Goal: Download file/media

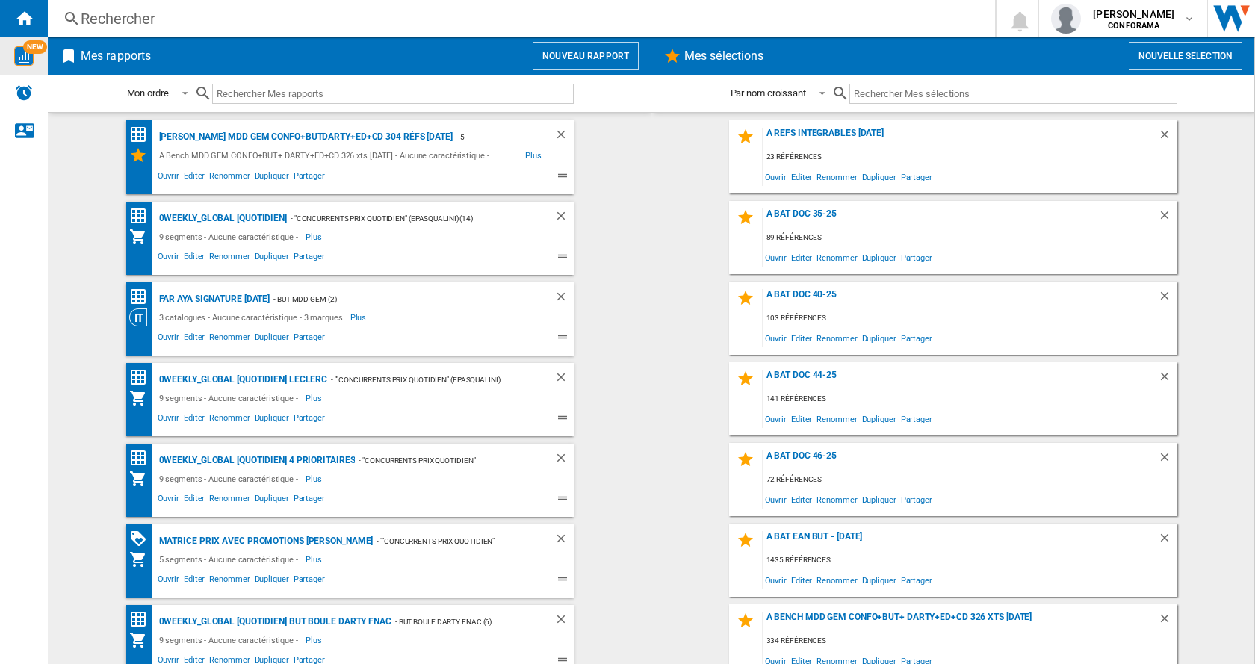
click at [24, 56] on img "WiseCard" at bounding box center [23, 55] width 19 height 19
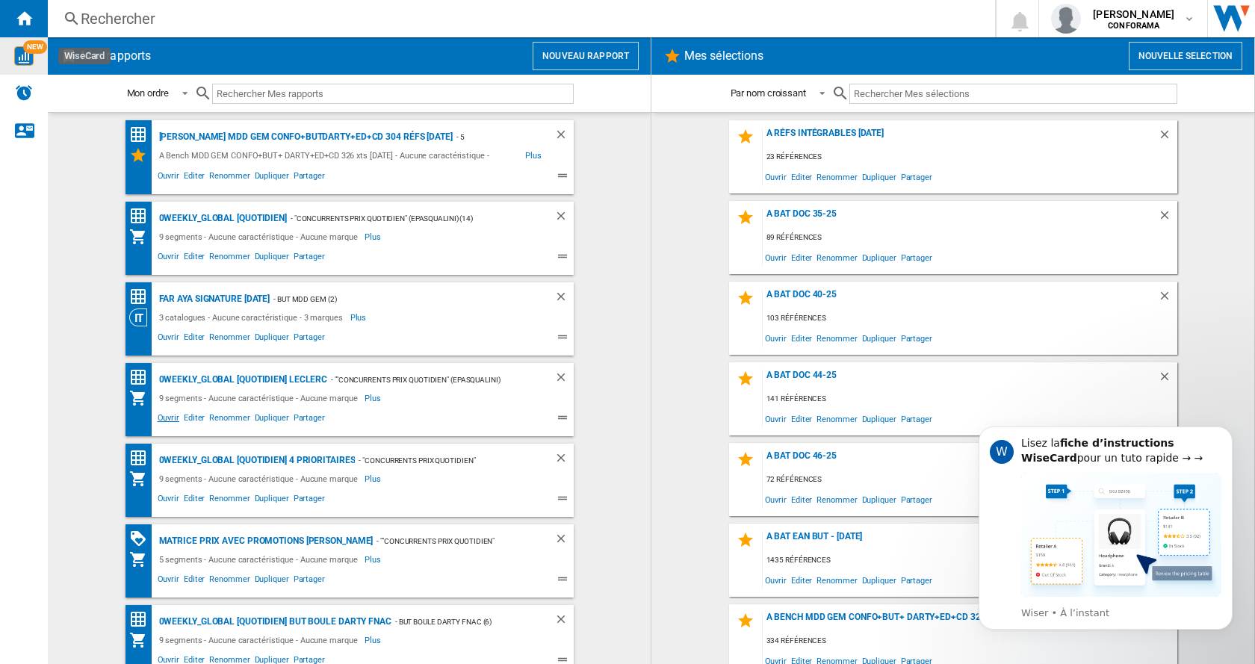
click at [163, 420] on span "Ouvrir" at bounding box center [168, 420] width 26 height 18
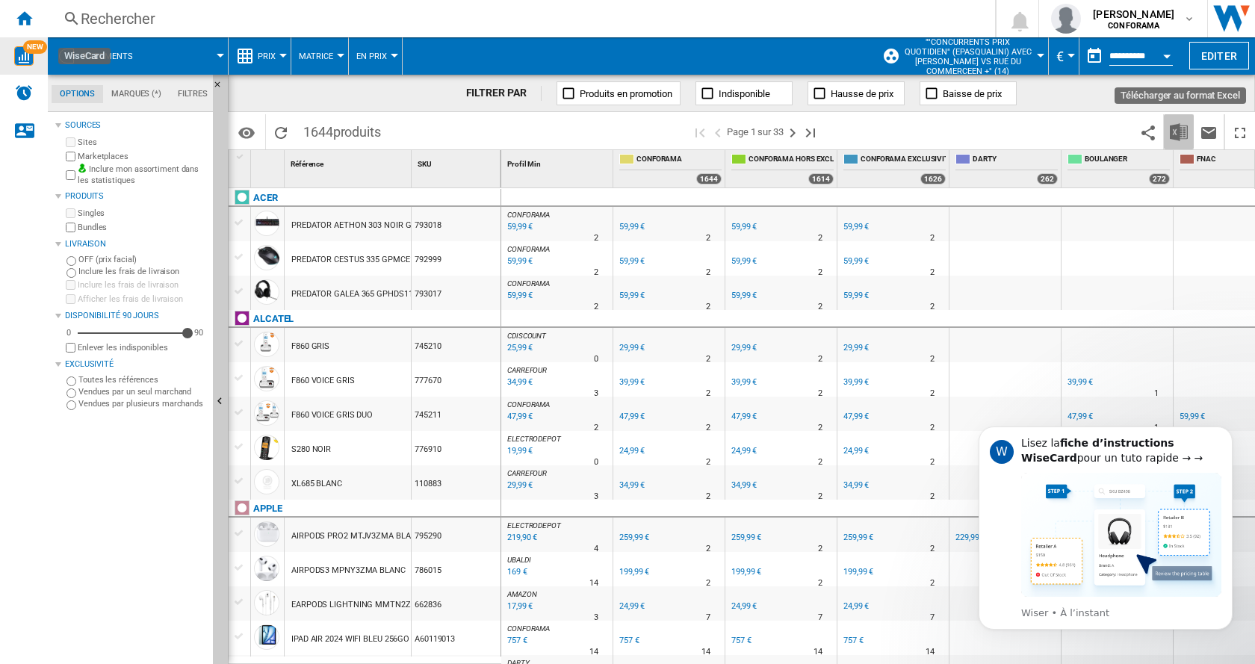
click at [1180, 132] on img "Télécharger au format Excel" at bounding box center [1179, 132] width 18 height 18
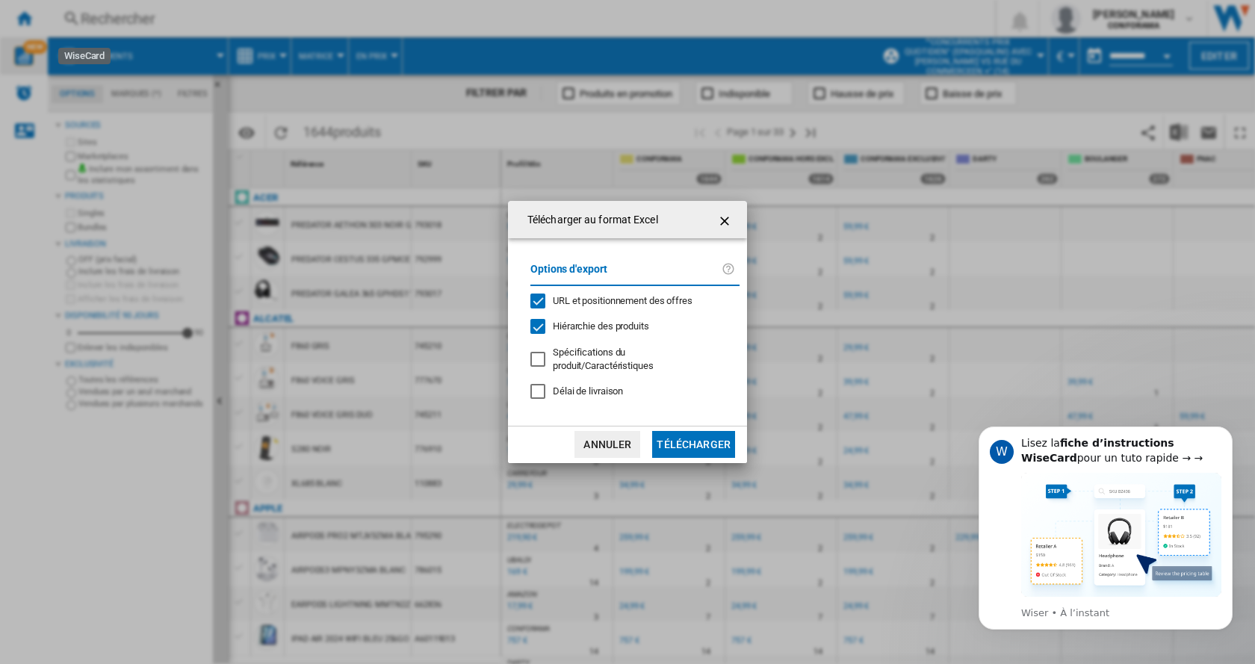
click at [696, 435] on button "Télécharger" at bounding box center [693, 444] width 83 height 27
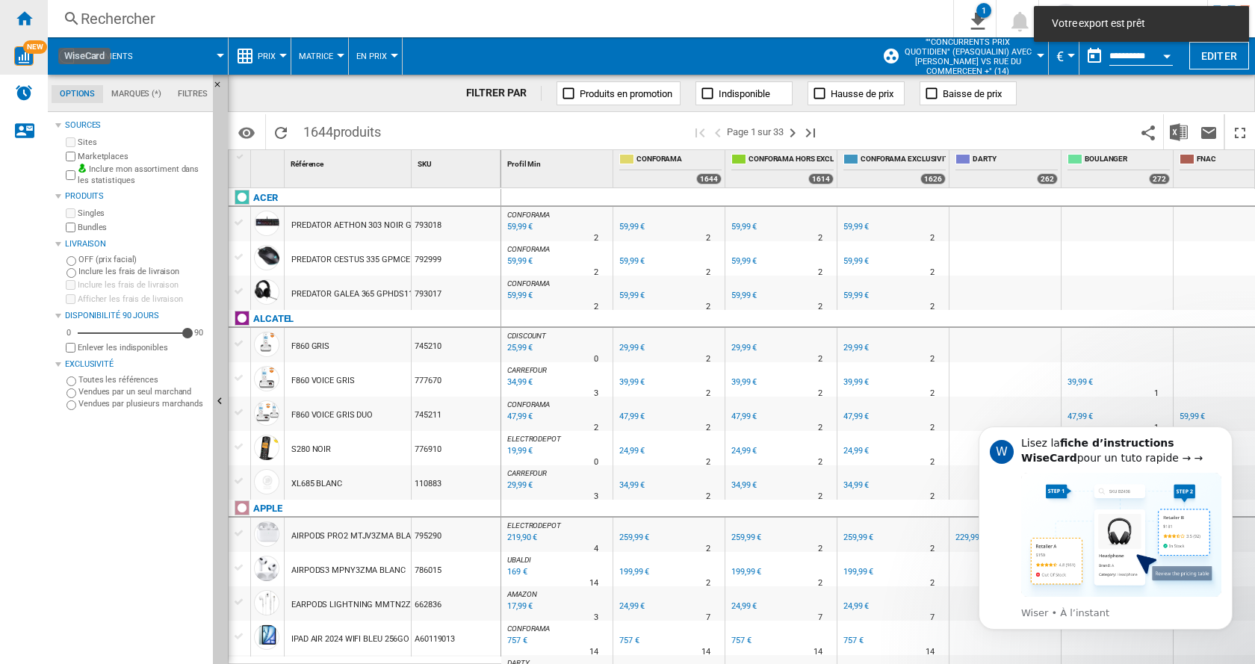
click at [25, 19] on ng-md-icon "Accueil" at bounding box center [24, 18] width 18 height 18
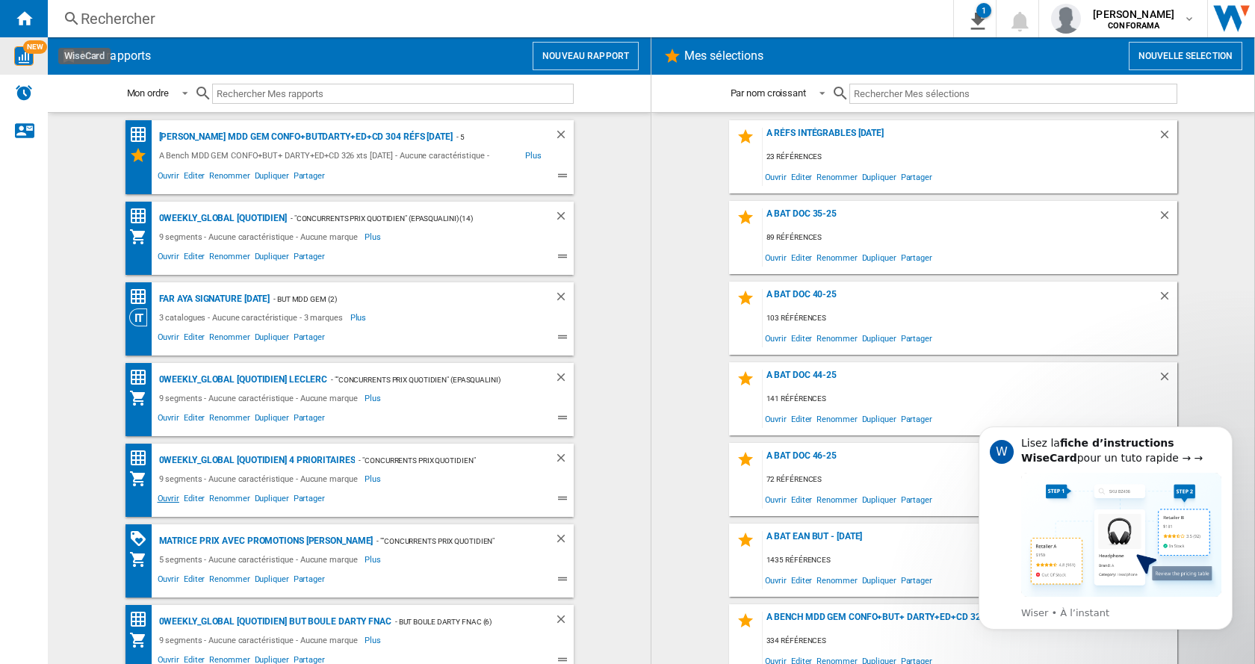
click at [164, 497] on span "Ouvrir" at bounding box center [168, 501] width 26 height 18
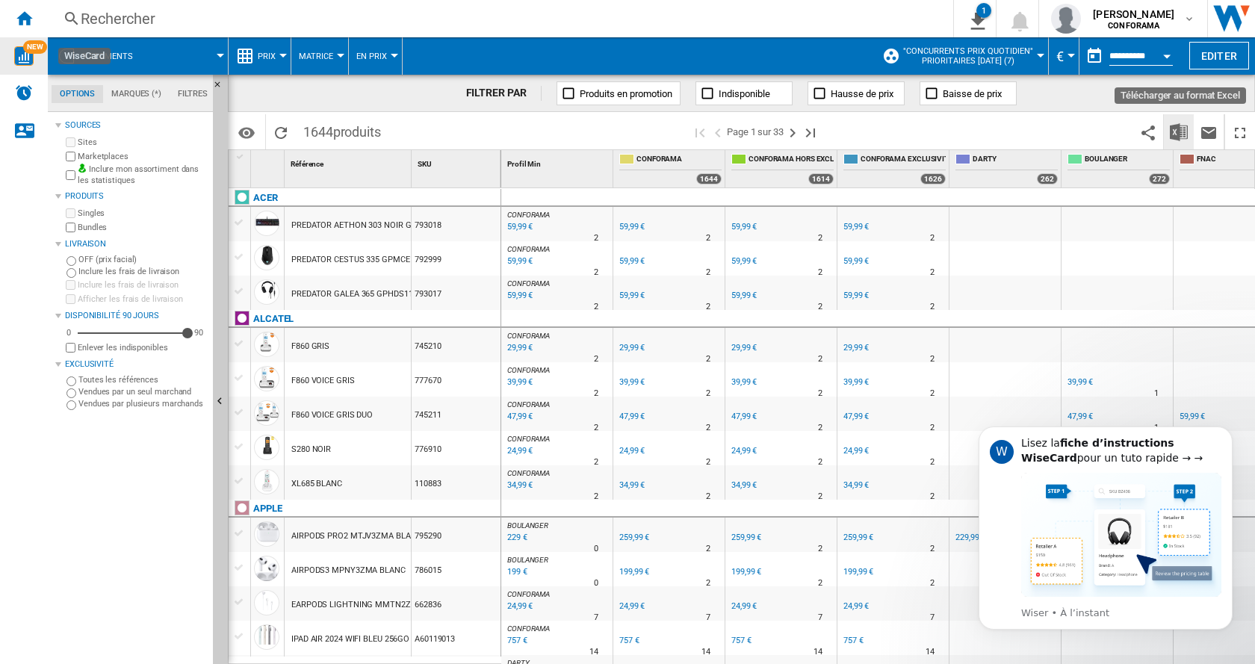
click at [1181, 131] on img "Télécharger au format Excel" at bounding box center [1179, 132] width 18 height 18
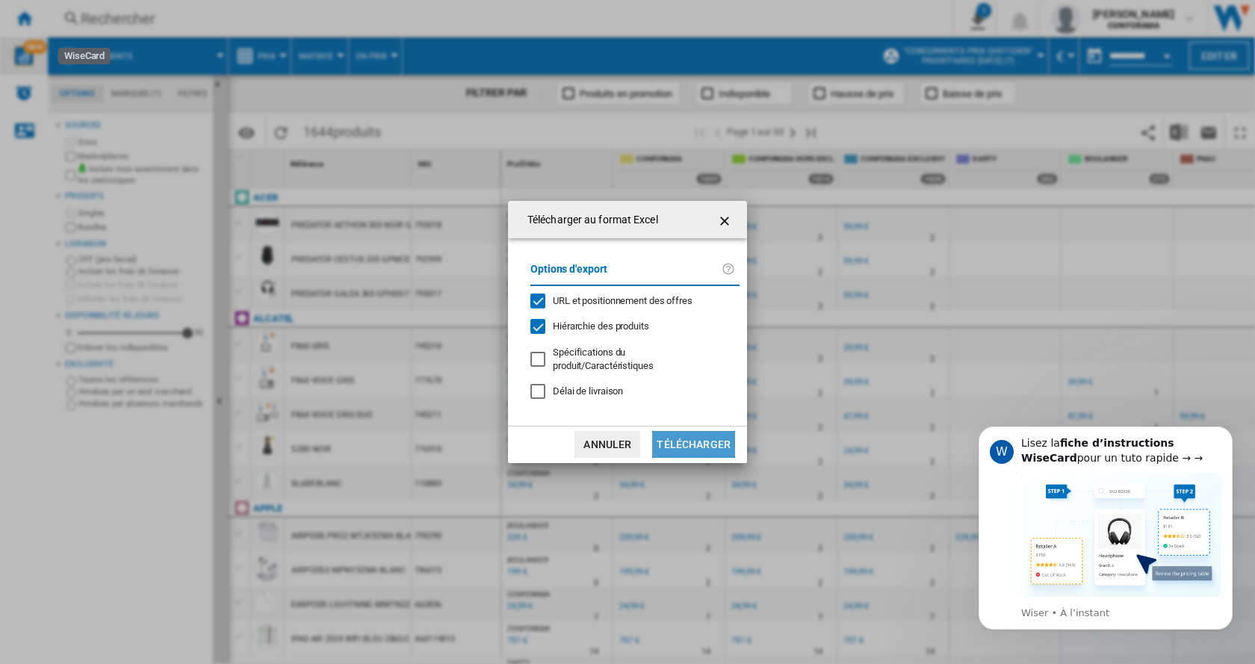
click at [708, 435] on button "Télécharger" at bounding box center [693, 444] width 83 height 27
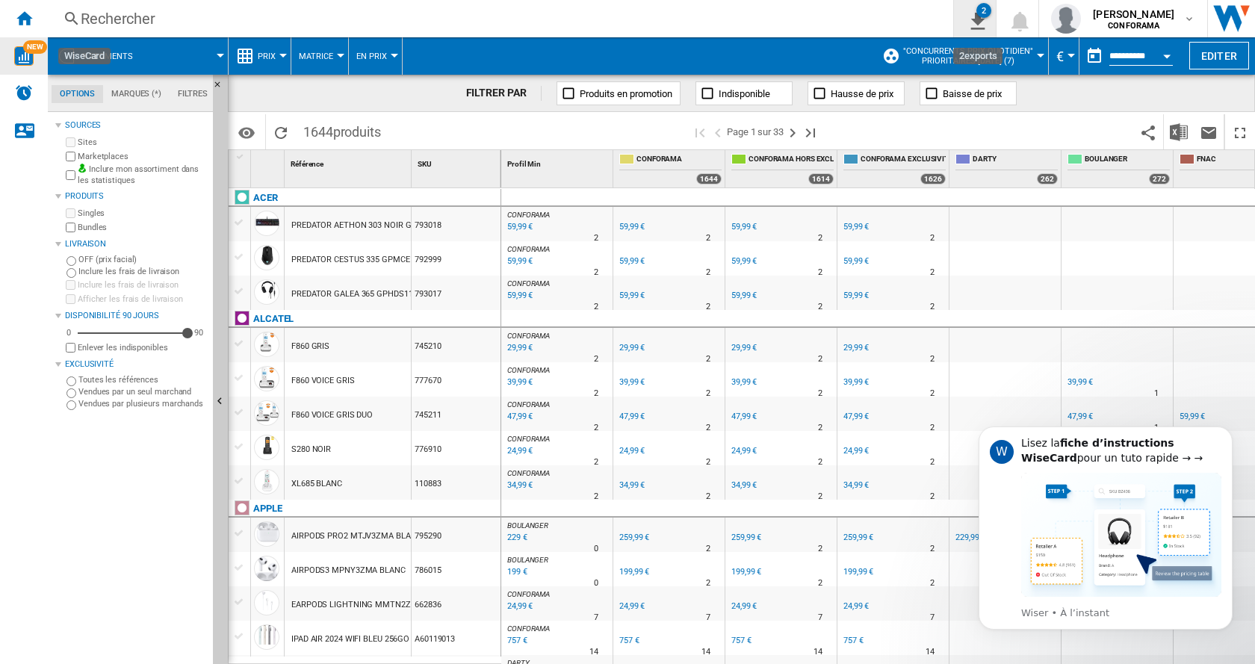
click at [979, 14] on div "2" at bounding box center [983, 10] width 15 height 15
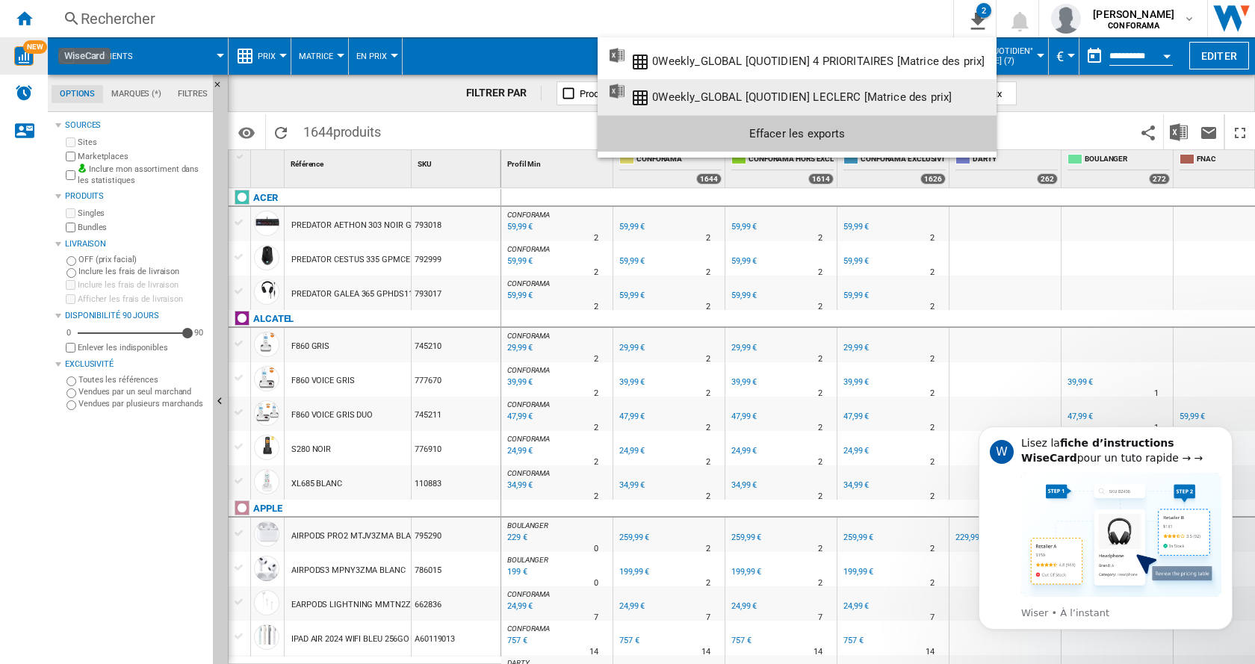
click at [771, 93] on div "0Weekly_GLOBAL [QUOTIDIEN] LECLERC [Matrice des prix]" at bounding box center [802, 96] width 300 height 13
